Goal: Task Accomplishment & Management: Manage account settings

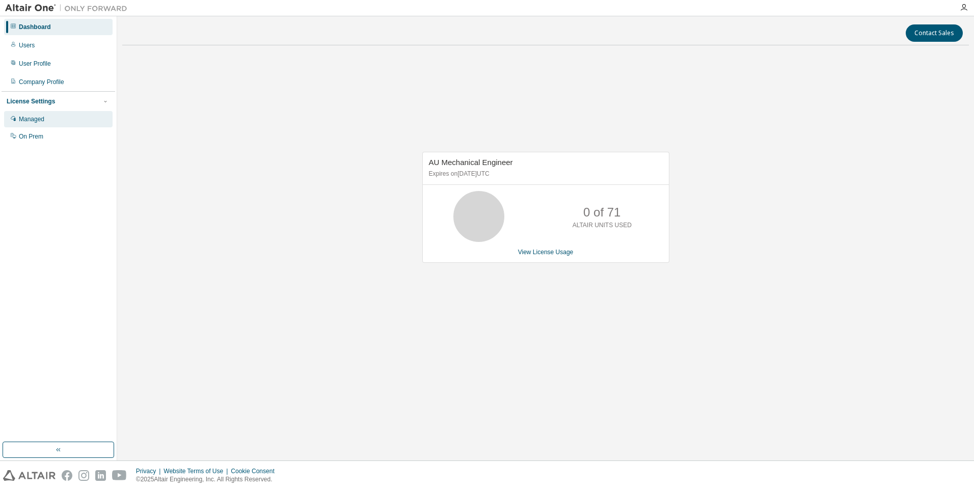
click at [50, 118] on div "Managed" at bounding box center [58, 119] width 109 height 16
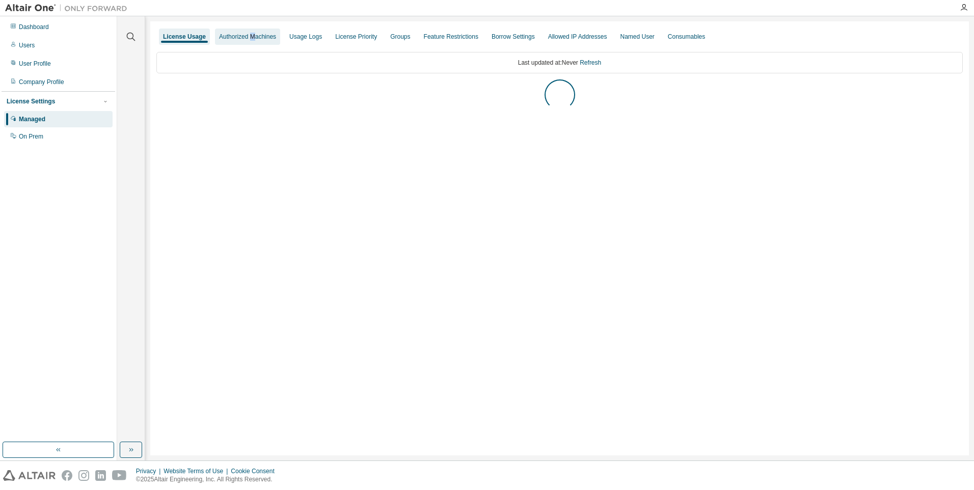
click at [249, 40] on div "Authorized Machines" at bounding box center [247, 37] width 57 height 8
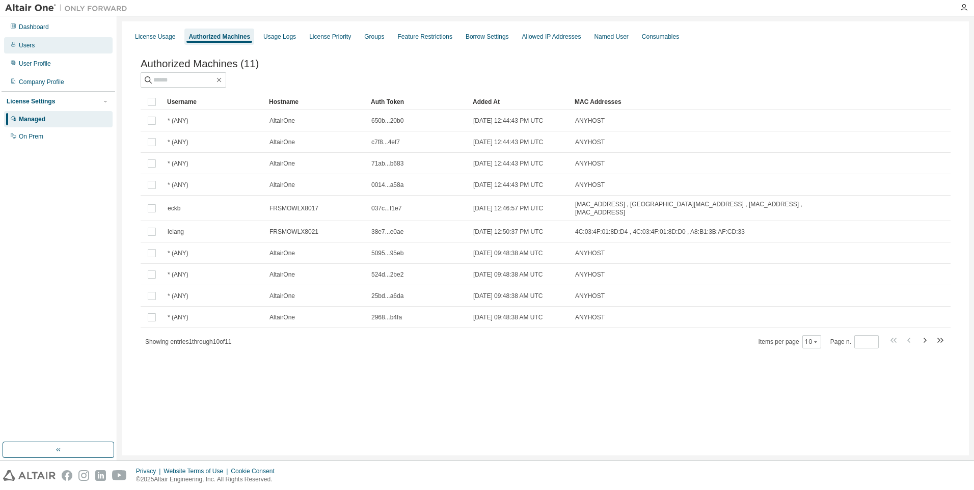
click at [31, 47] on div "Users" at bounding box center [27, 45] width 16 height 8
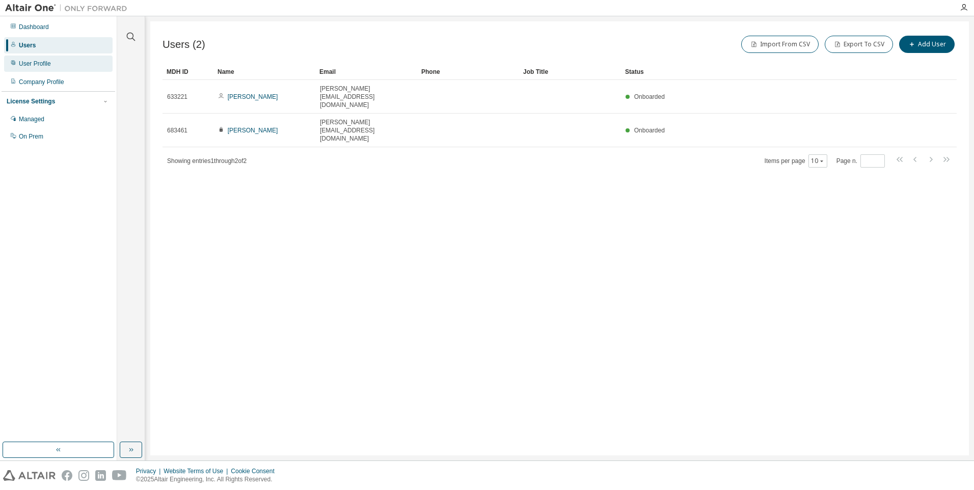
click at [39, 61] on div "User Profile" at bounding box center [35, 64] width 32 height 8
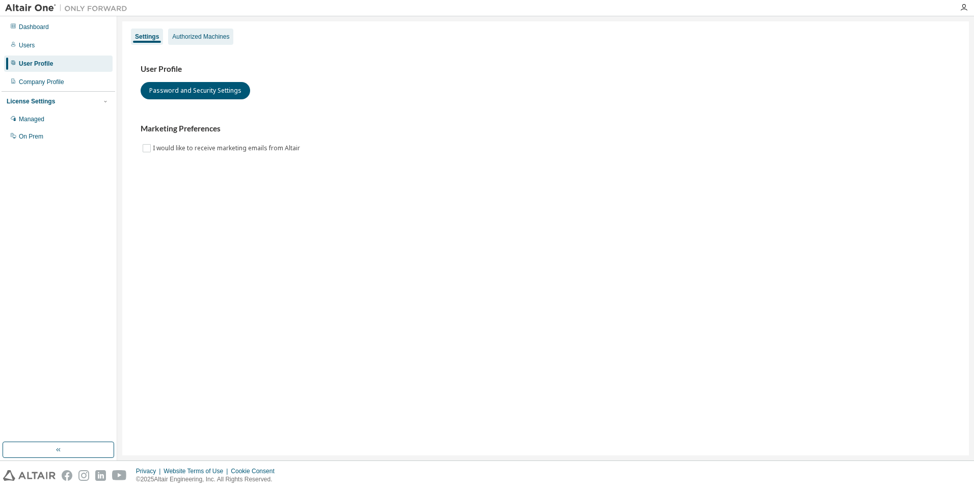
click at [206, 40] on div "Authorized Machines" at bounding box center [200, 37] width 57 height 8
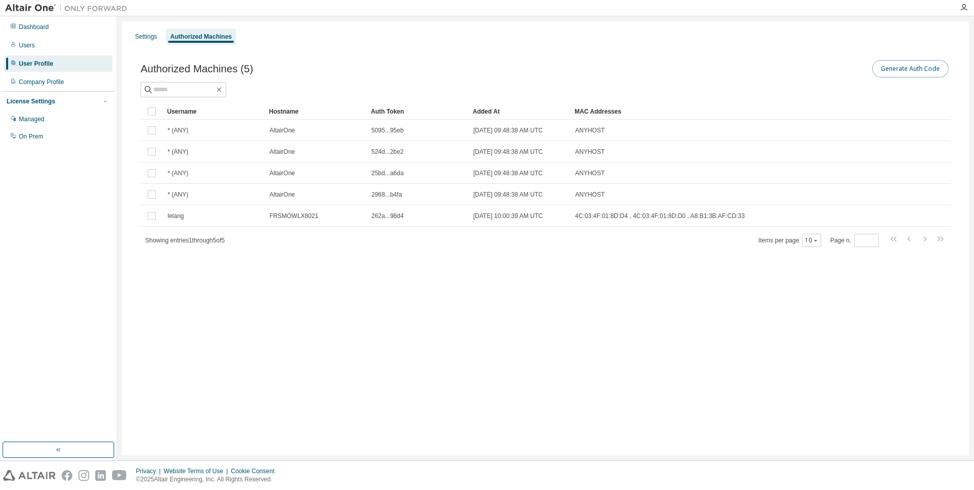
click at [902, 72] on button "Generate Auth Code" at bounding box center [910, 68] width 76 height 17
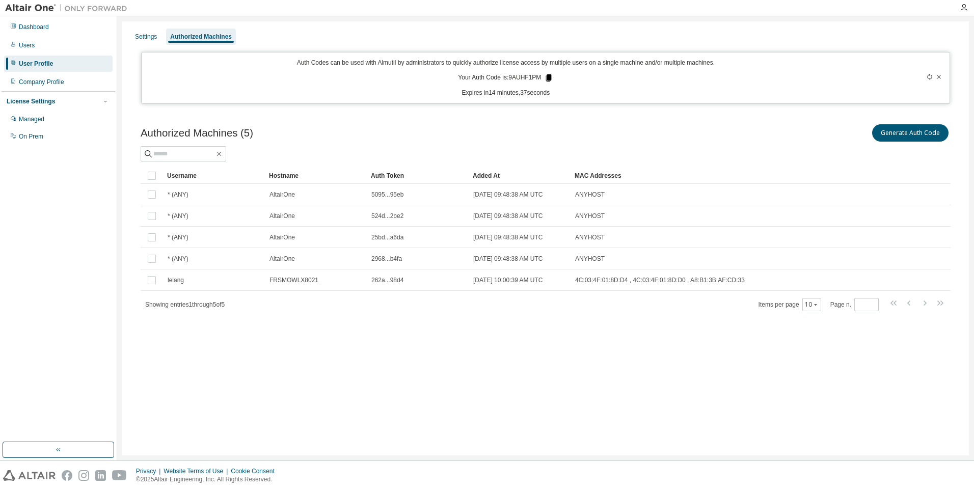
click at [549, 76] on icon at bounding box center [549, 77] width 6 height 7
